Goal: Task Accomplishment & Management: Manage account settings

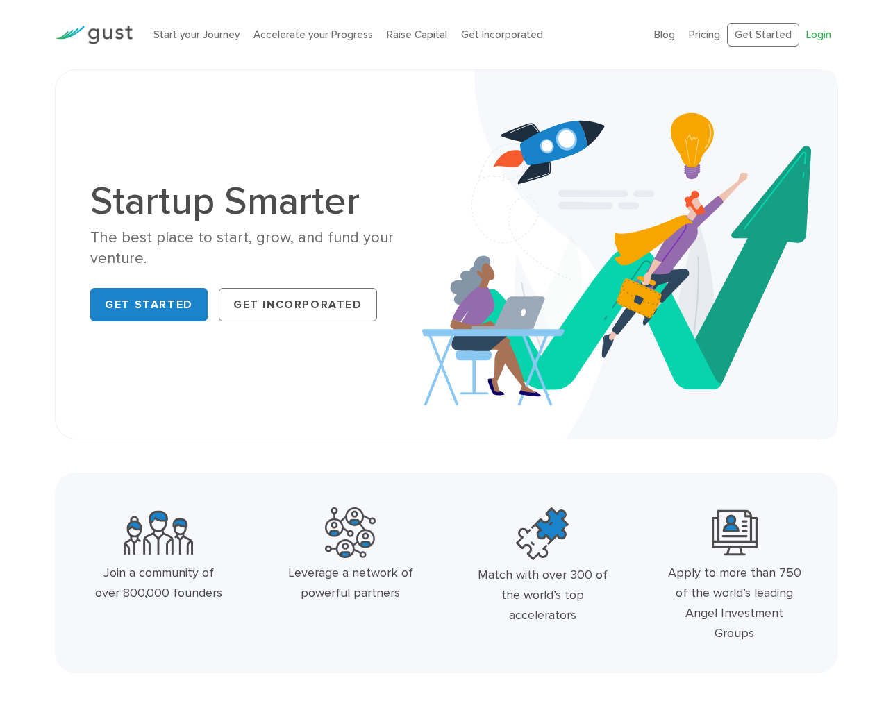
click at [815, 35] on link "Login" at bounding box center [818, 34] width 25 height 12
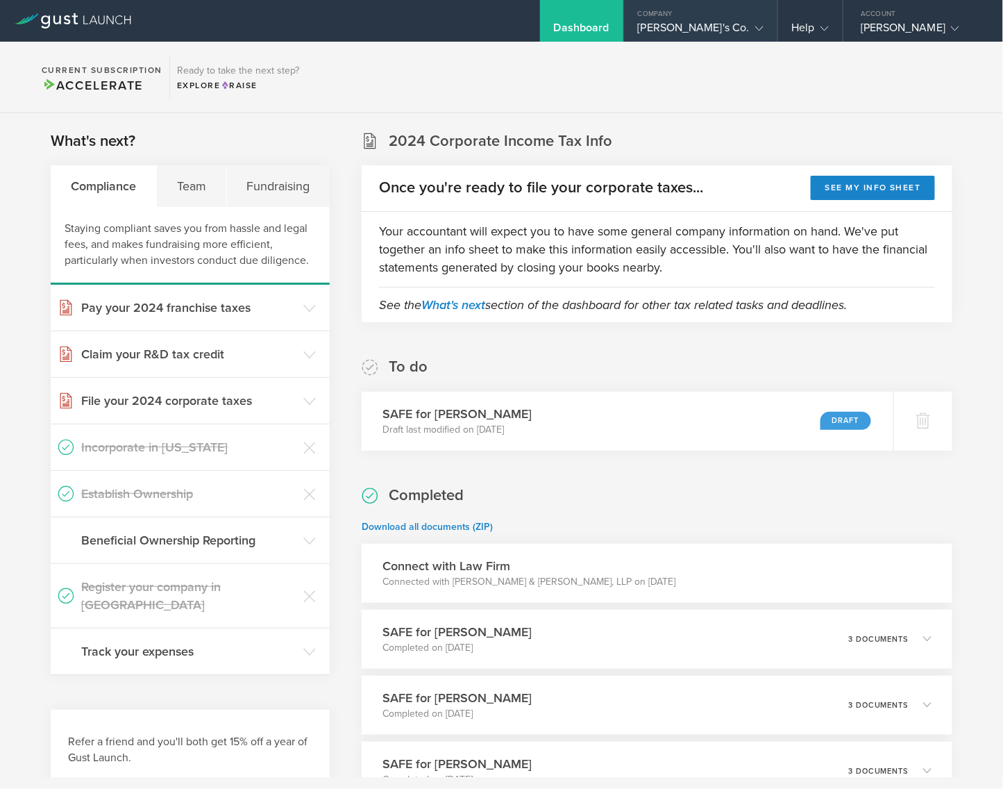
click at [692, 29] on div "[PERSON_NAME]'s Co." at bounding box center [701, 31] width 126 height 21
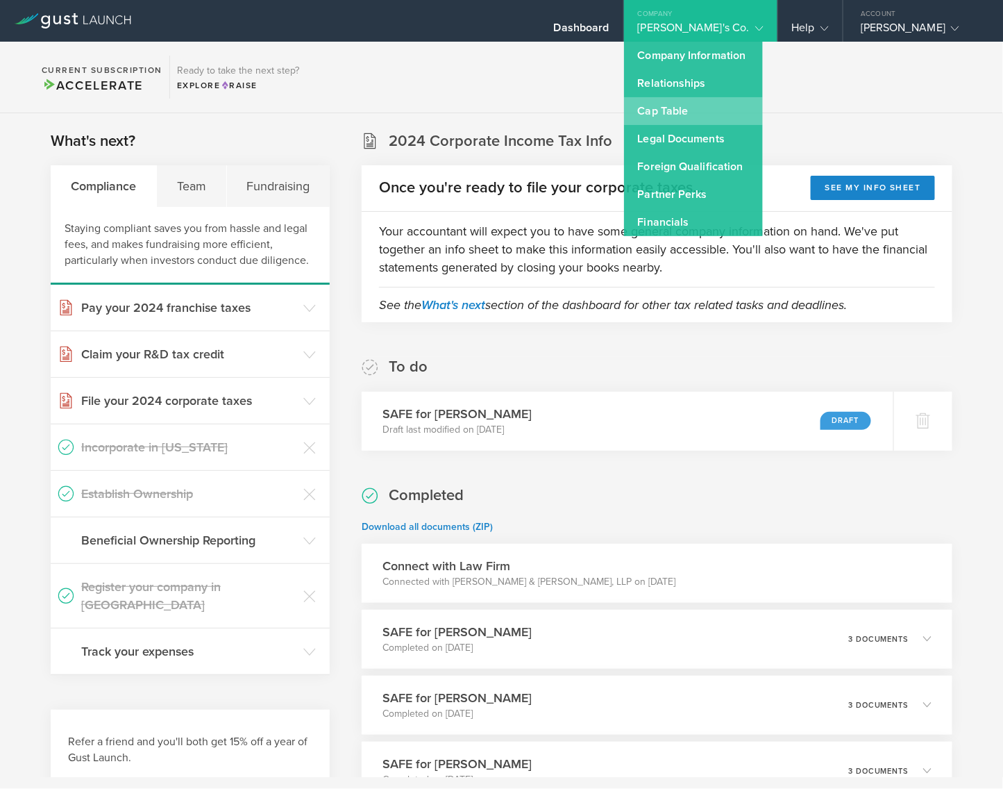
click at [691, 102] on link "Cap Table" at bounding box center [693, 111] width 139 height 28
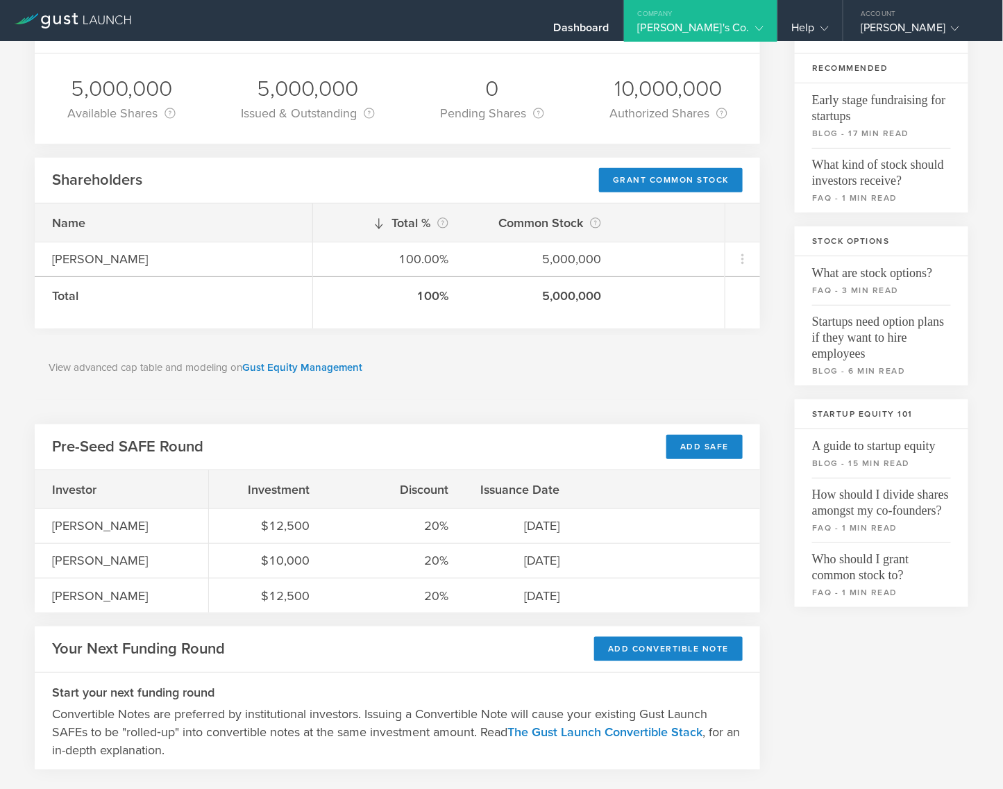
scroll to position [290, 0]
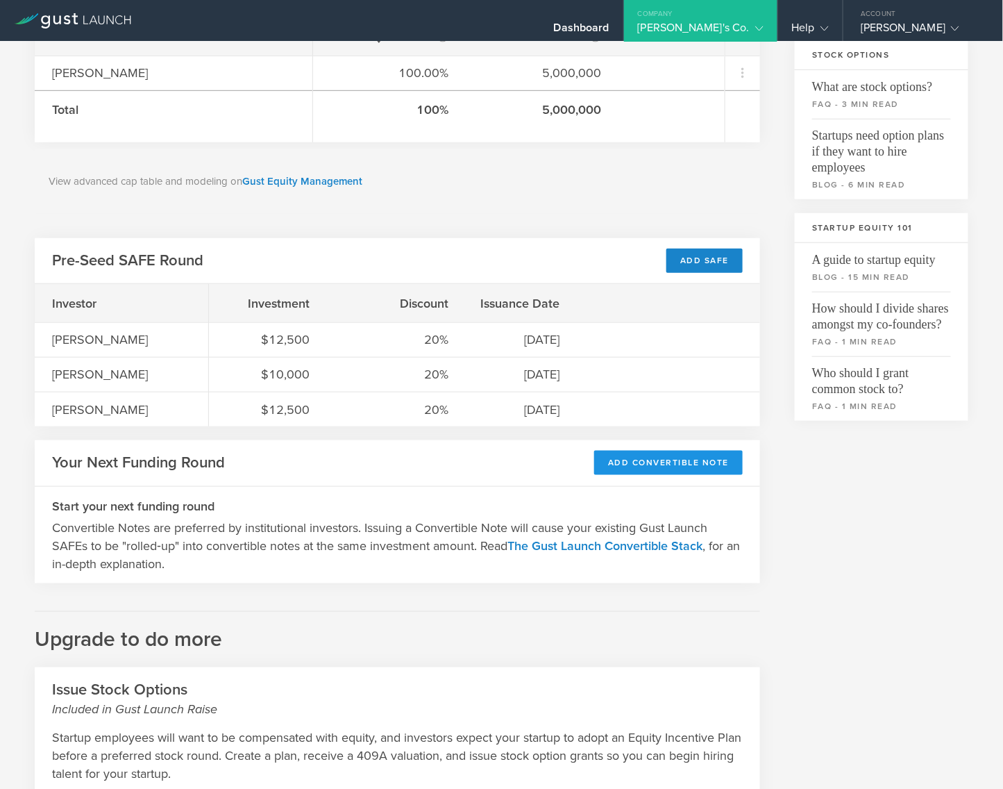
click at [676, 454] on div "Add Convertible Note" at bounding box center [668, 463] width 149 height 24
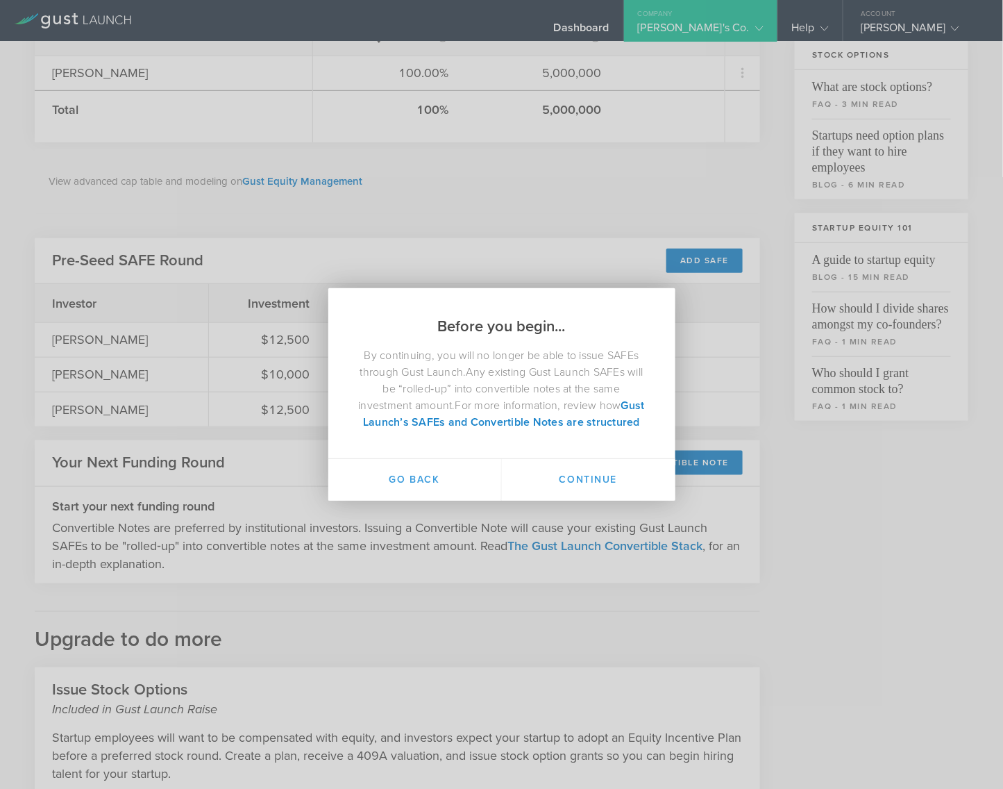
click at [870, 508] on div "Before you begin... By continuing, you will no longer be able to issue SAFEs th…" at bounding box center [501, 394] width 1003 height 789
click at [381, 487] on button "Go Back" at bounding box center [415, 480] width 174 height 42
